Goal: Information Seeking & Learning: Learn about a topic

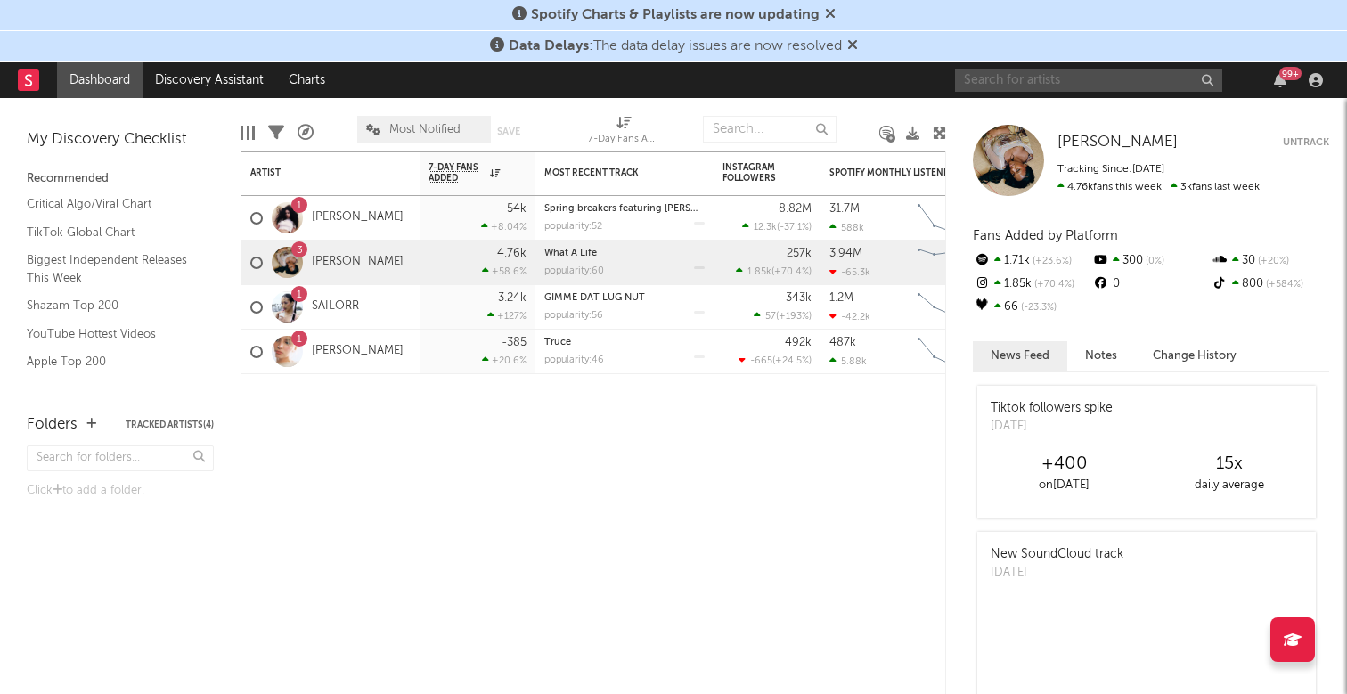
click at [1091, 83] on input "text" at bounding box center [1088, 80] width 267 height 22
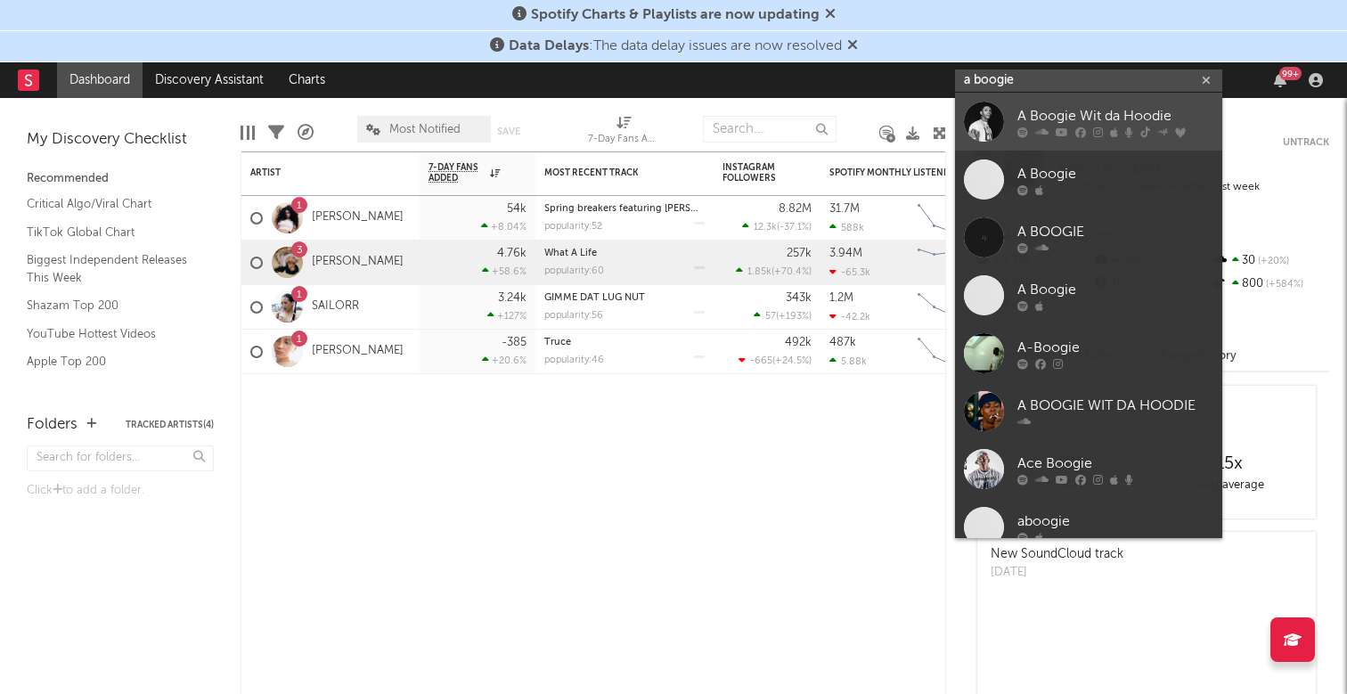
type input "a boogie"
click at [1033, 127] on div at bounding box center [1115, 132] width 196 height 11
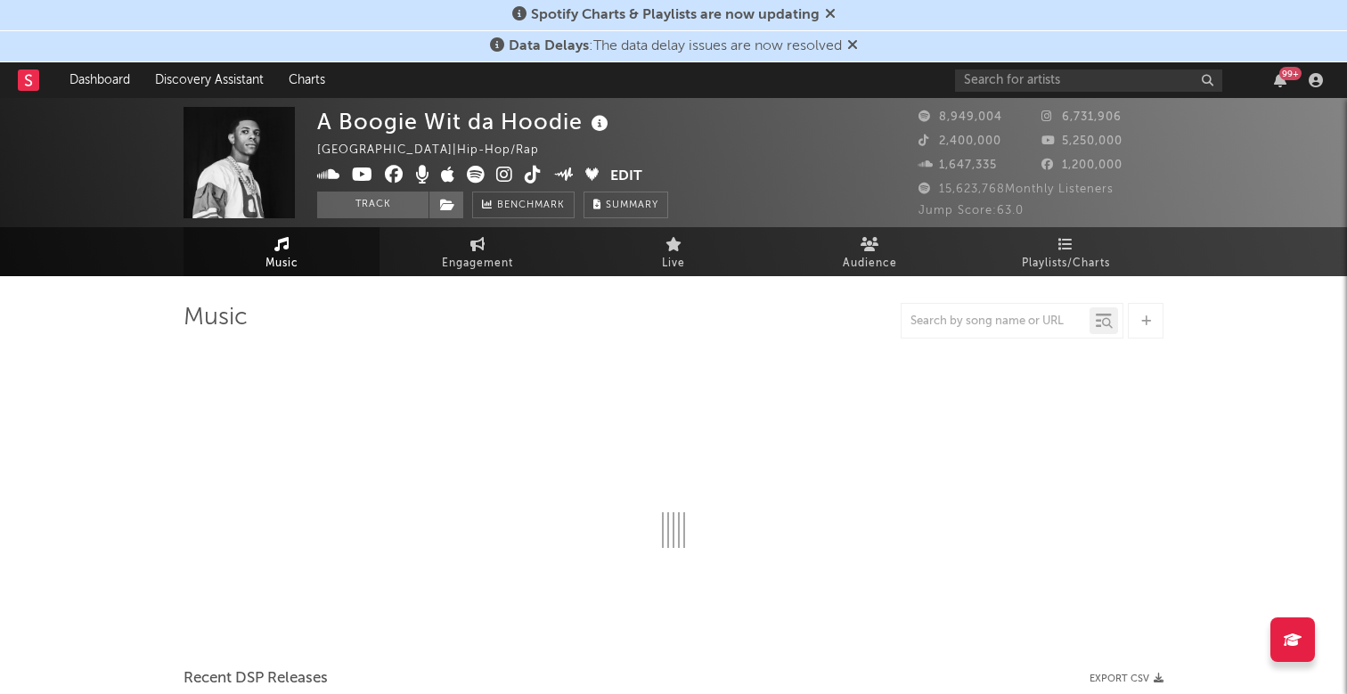
select select "6m"
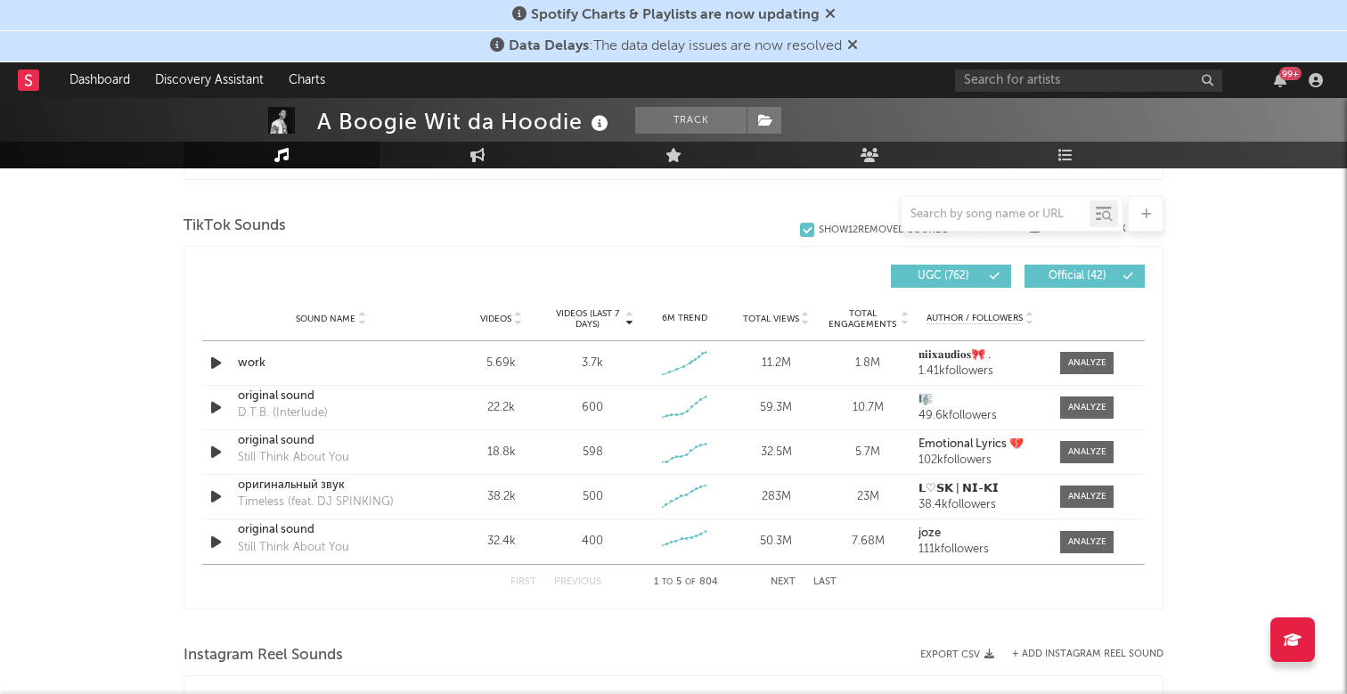
scroll to position [1166, 0]
